Goal: Task Accomplishment & Management: Complete application form

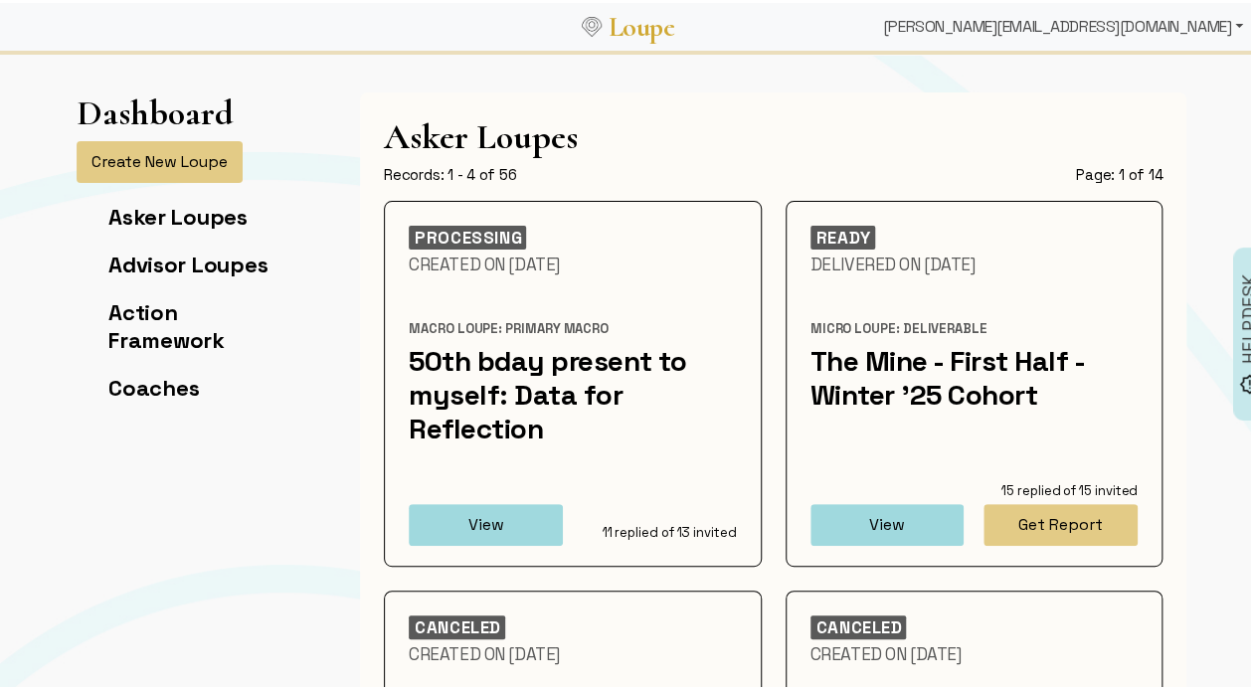
click at [1133, 26] on div "[PERSON_NAME][EMAIL_ADDRESS][DOMAIN_NAME]" at bounding box center [1063, 24] width 376 height 40
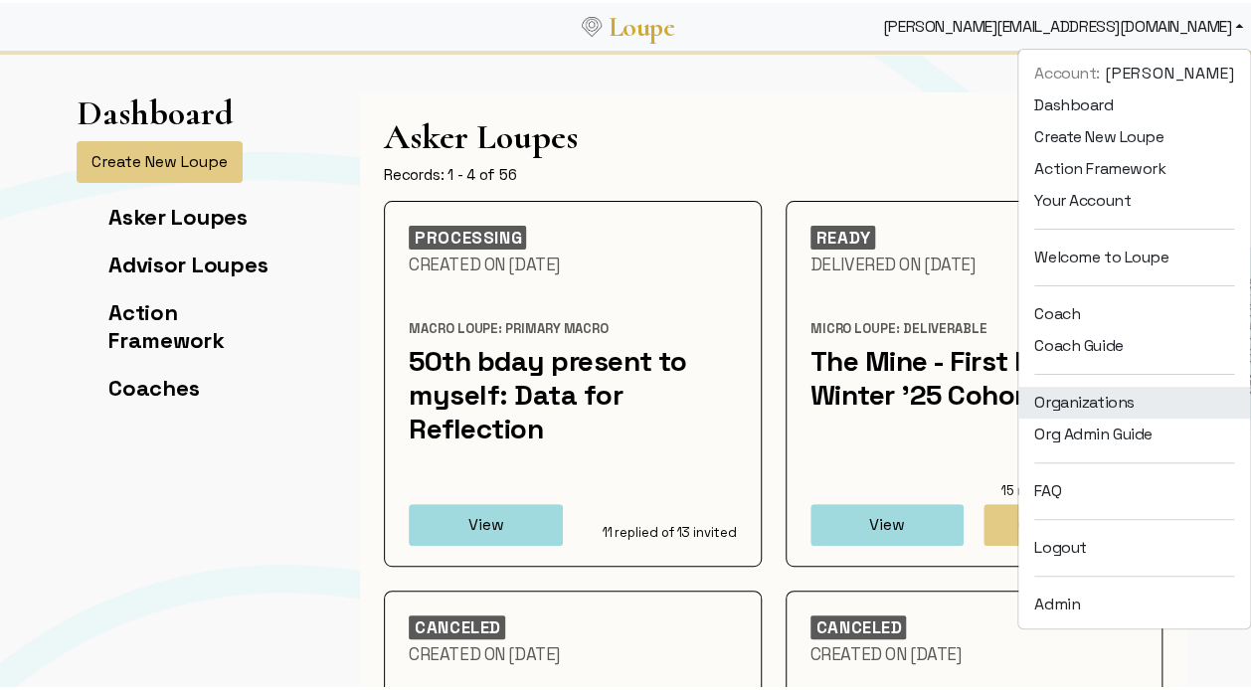
click at [1120, 392] on link "Organizations" at bounding box center [1134, 400] width 232 height 32
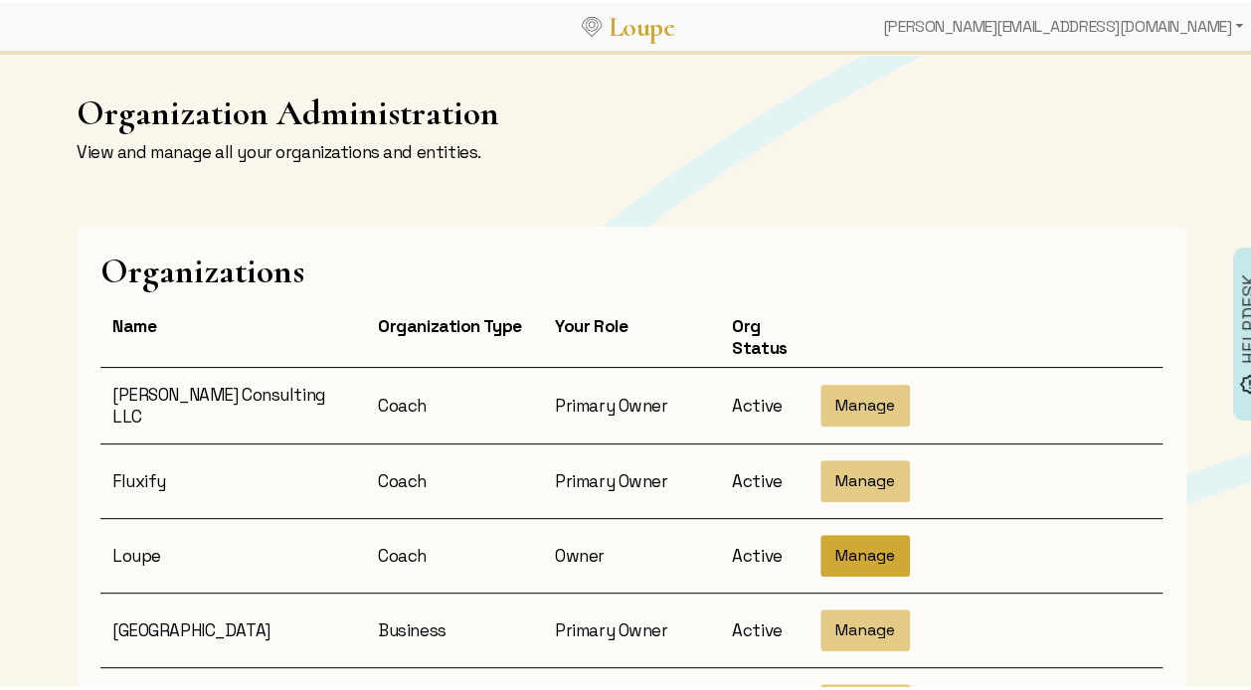
click at [833, 538] on button "Manage" at bounding box center [866, 553] width 90 height 42
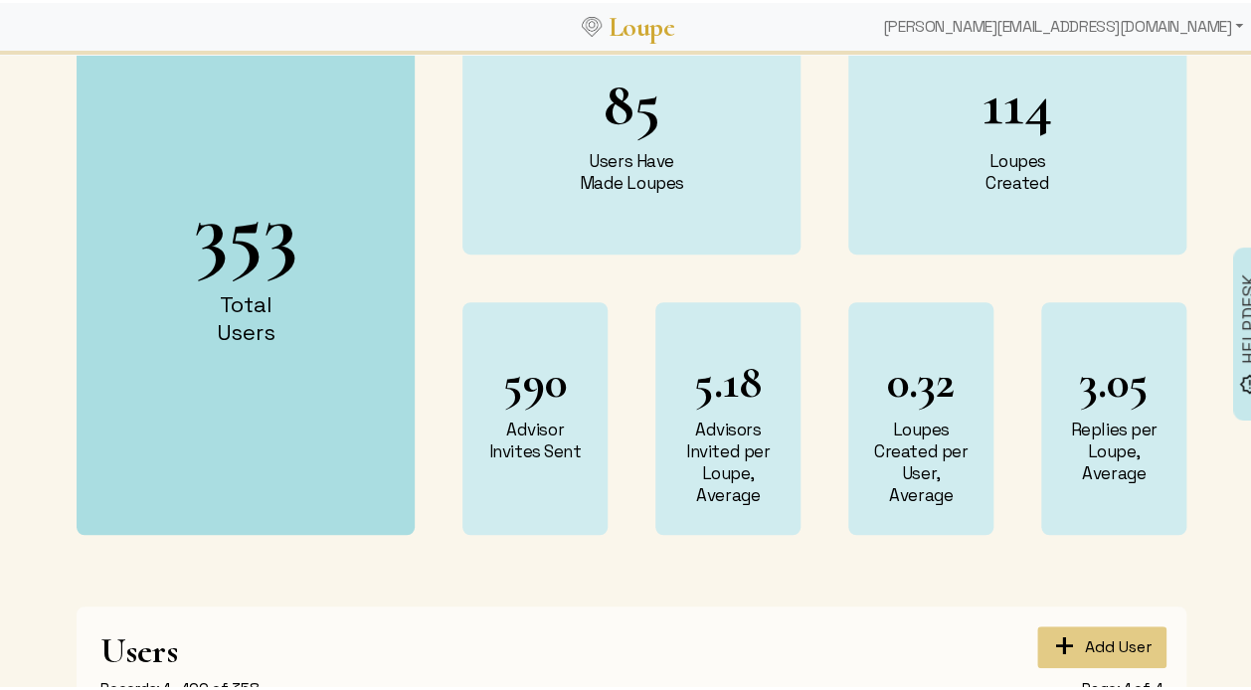
scroll to position [457, 0]
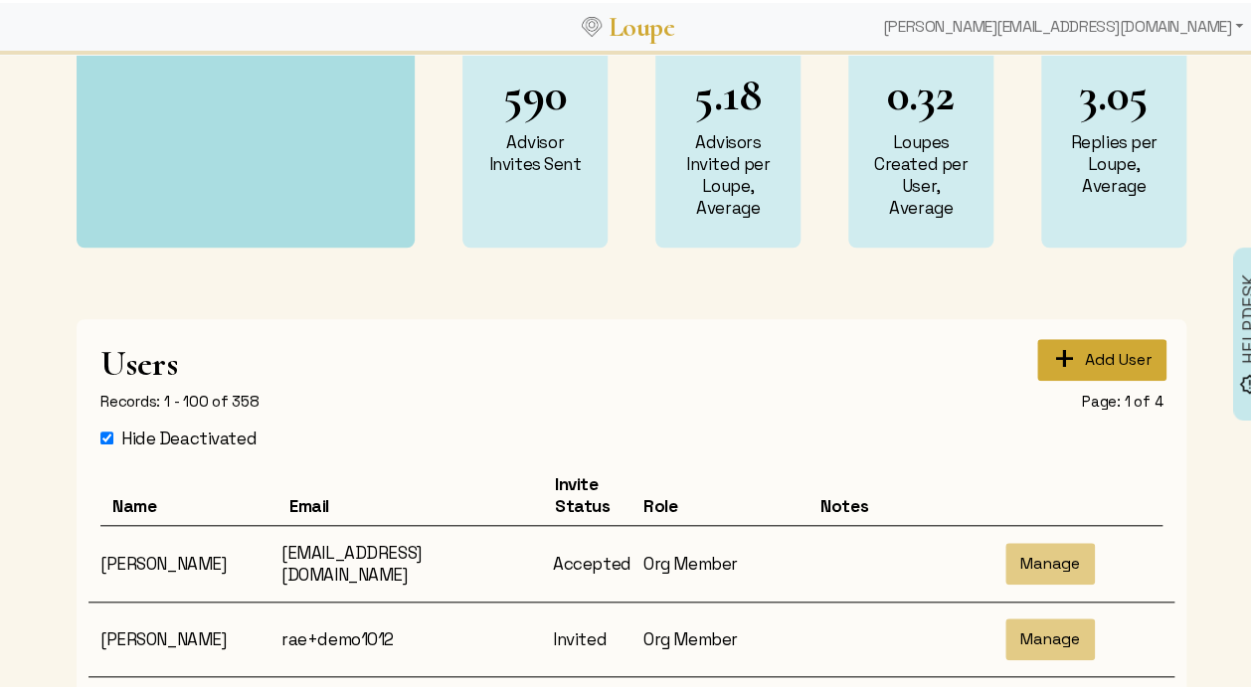
click at [1068, 356] on span "+" at bounding box center [1068, 357] width 33 height 2
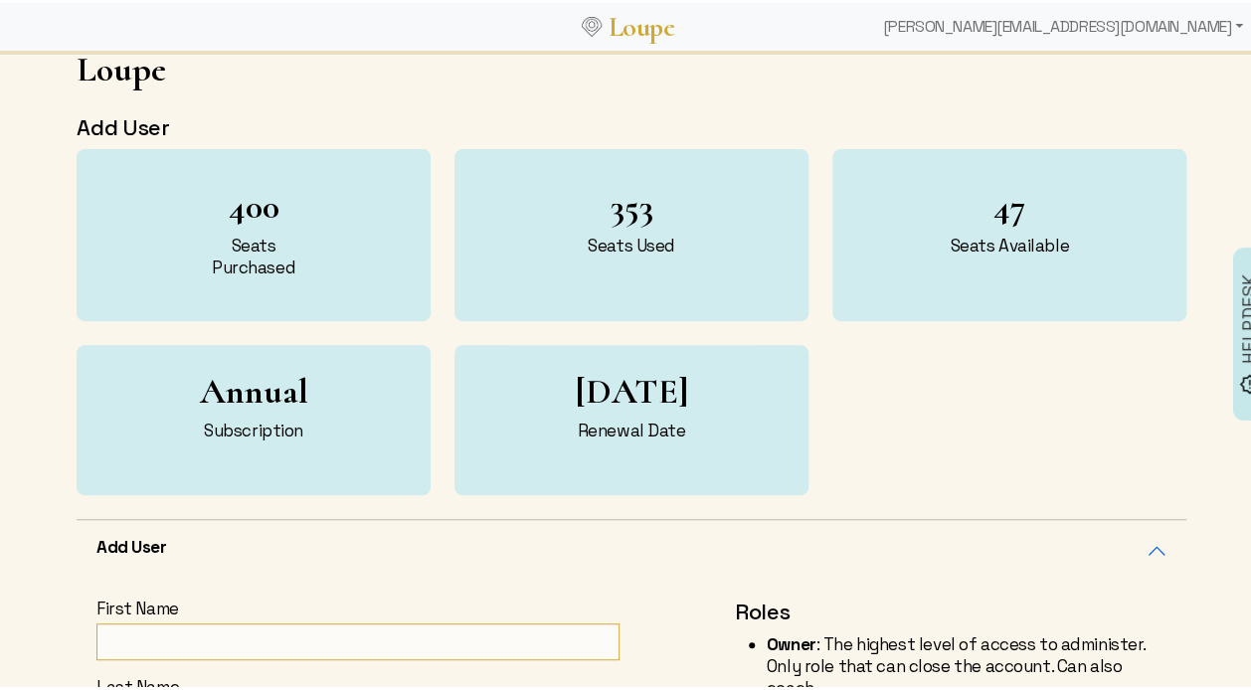
scroll to position [310, 0]
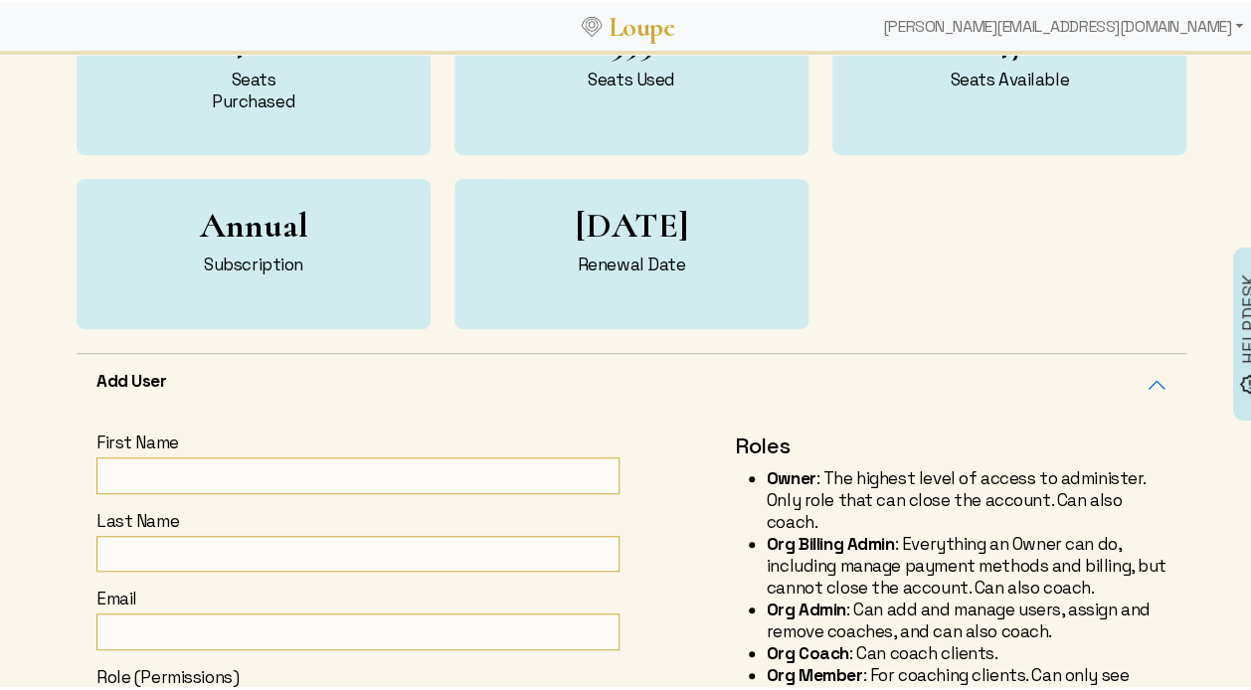
click at [225, 458] on input "First Name" at bounding box center [357, 473] width 523 height 37
type input "Mara"
type input "[PERSON_NAME]"
type input "[EMAIL_ADDRESS][DOMAIN_NAME]"
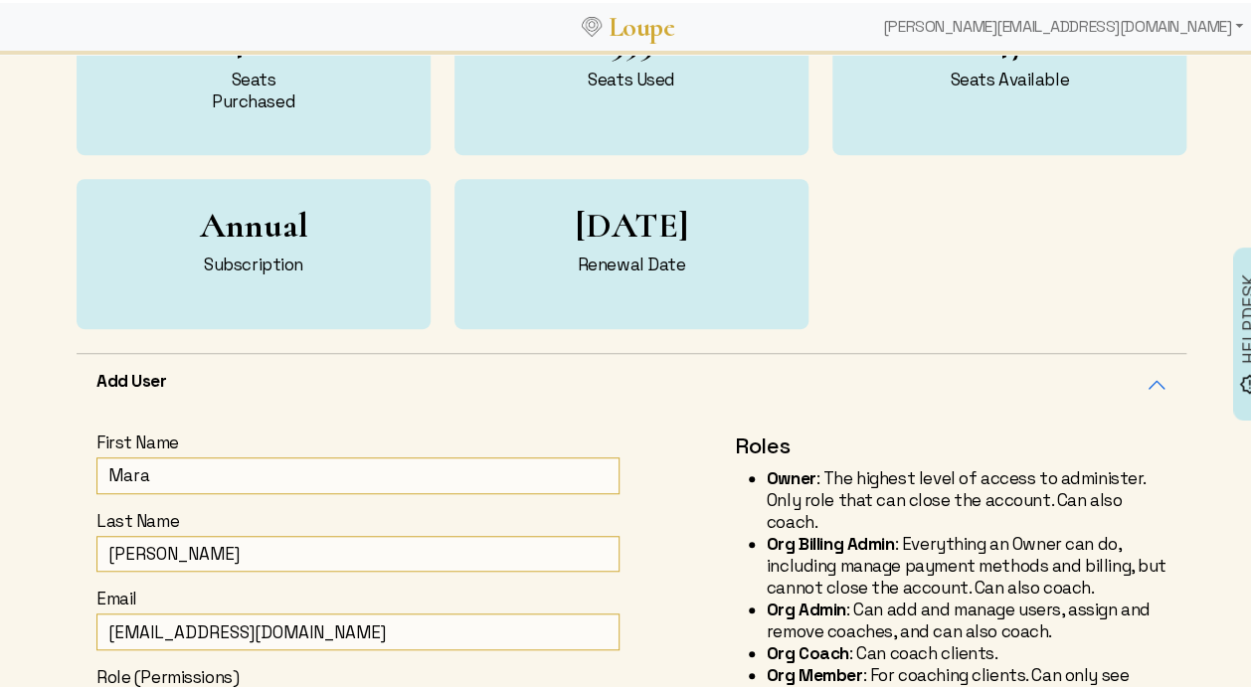
type input "Mara"
drag, startPoint x: 179, startPoint y: 630, endPoint x: 39, endPoint y: 622, distance: 140.5
click at [39, 622] on div "Back to Org ORGANIZATION Loupe Add User 400 Seats Purchased 353 Seats Used 47 S…" at bounding box center [631, 405] width 1263 height 1333
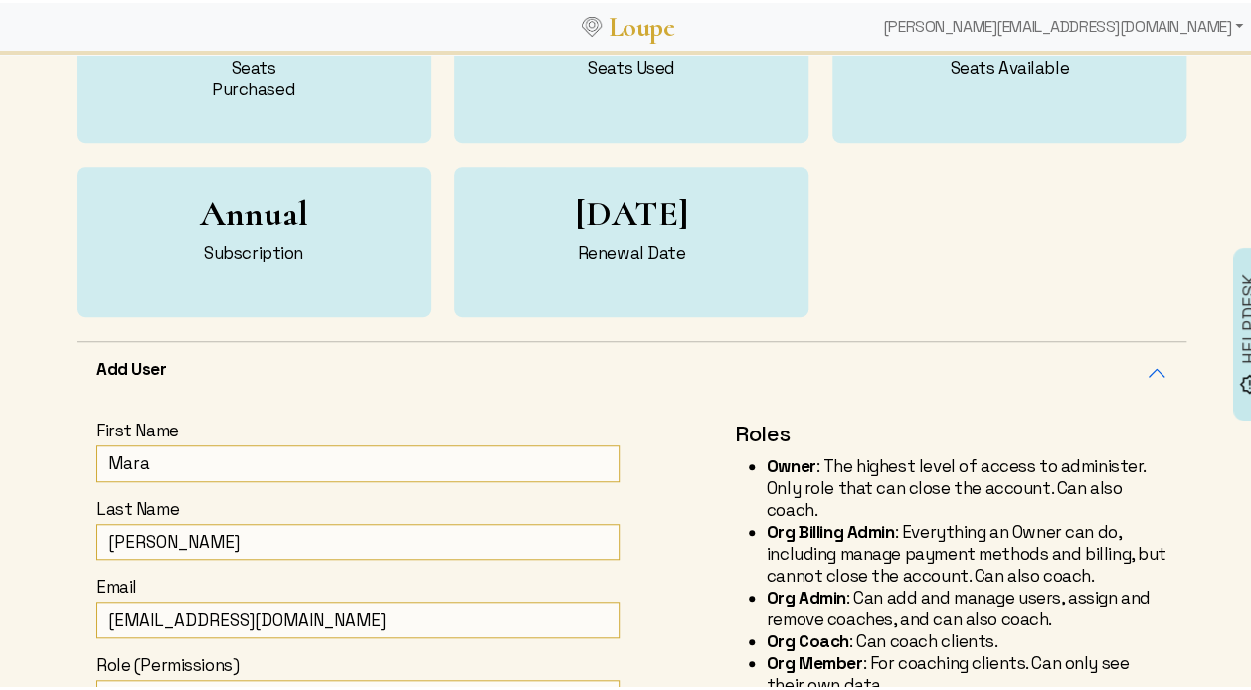
scroll to position [337, 0]
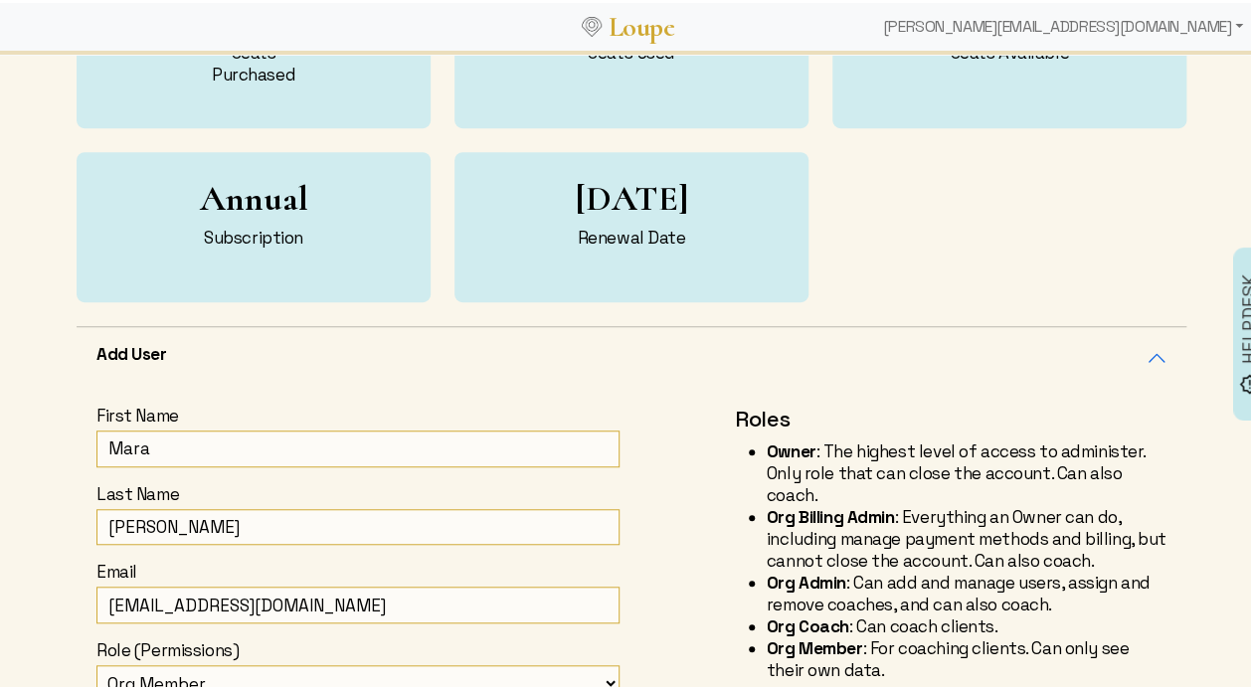
drag, startPoint x: 289, startPoint y: 604, endPoint x: 332, endPoint y: 613, distance: 43.7
click at [333, 613] on input "[EMAIL_ADDRESS][DOMAIN_NAME]" at bounding box center [357, 602] width 523 height 37
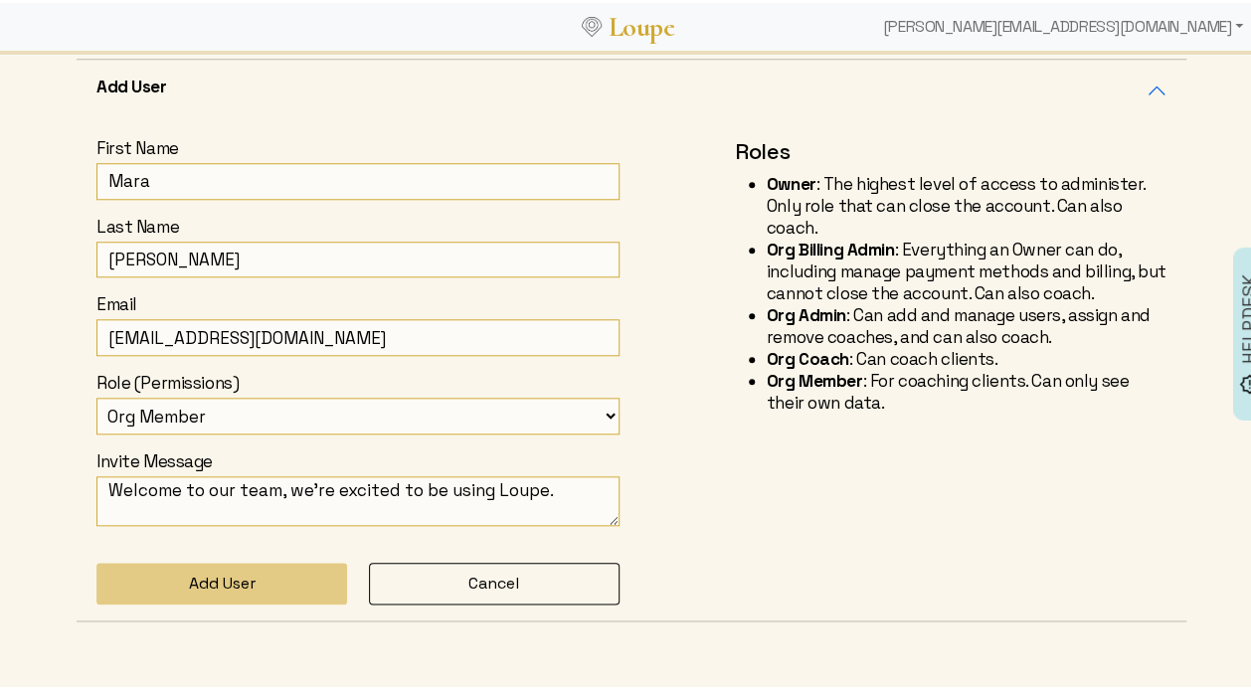
scroll to position [610, 0]
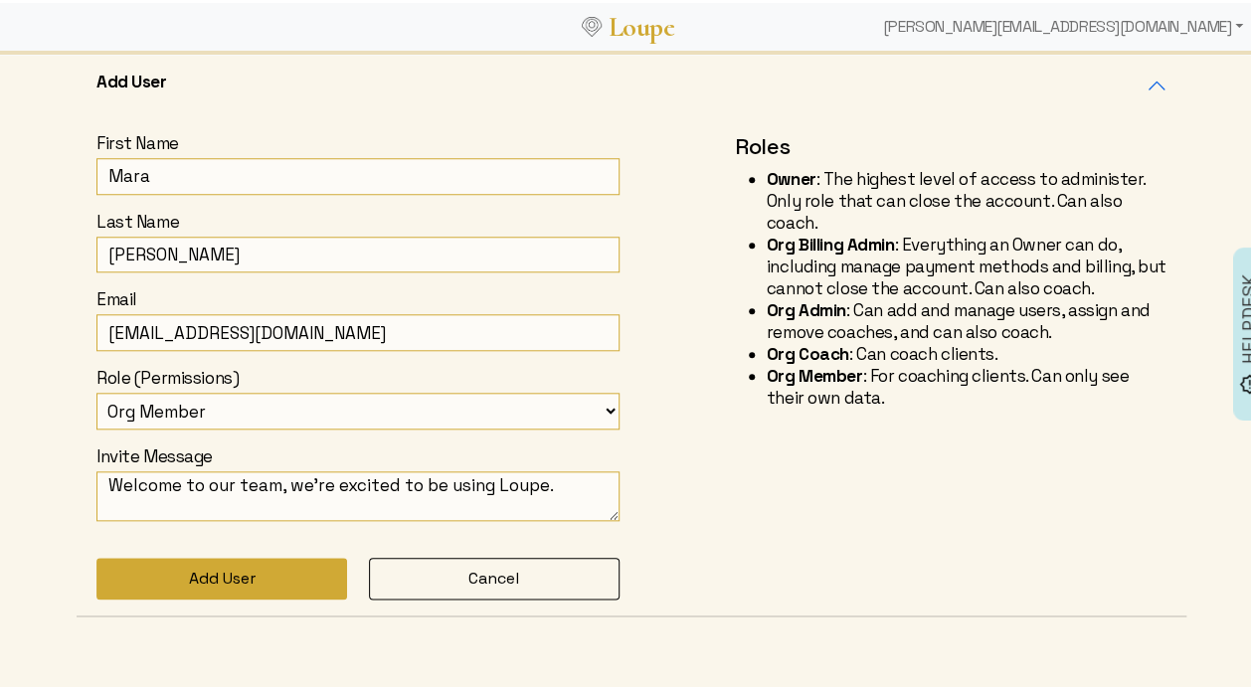
type input "[EMAIL_ADDRESS][DOMAIN_NAME]"
click at [259, 577] on button "Add User" at bounding box center [221, 576] width 251 height 42
